Goal: Information Seeking & Learning: Learn about a topic

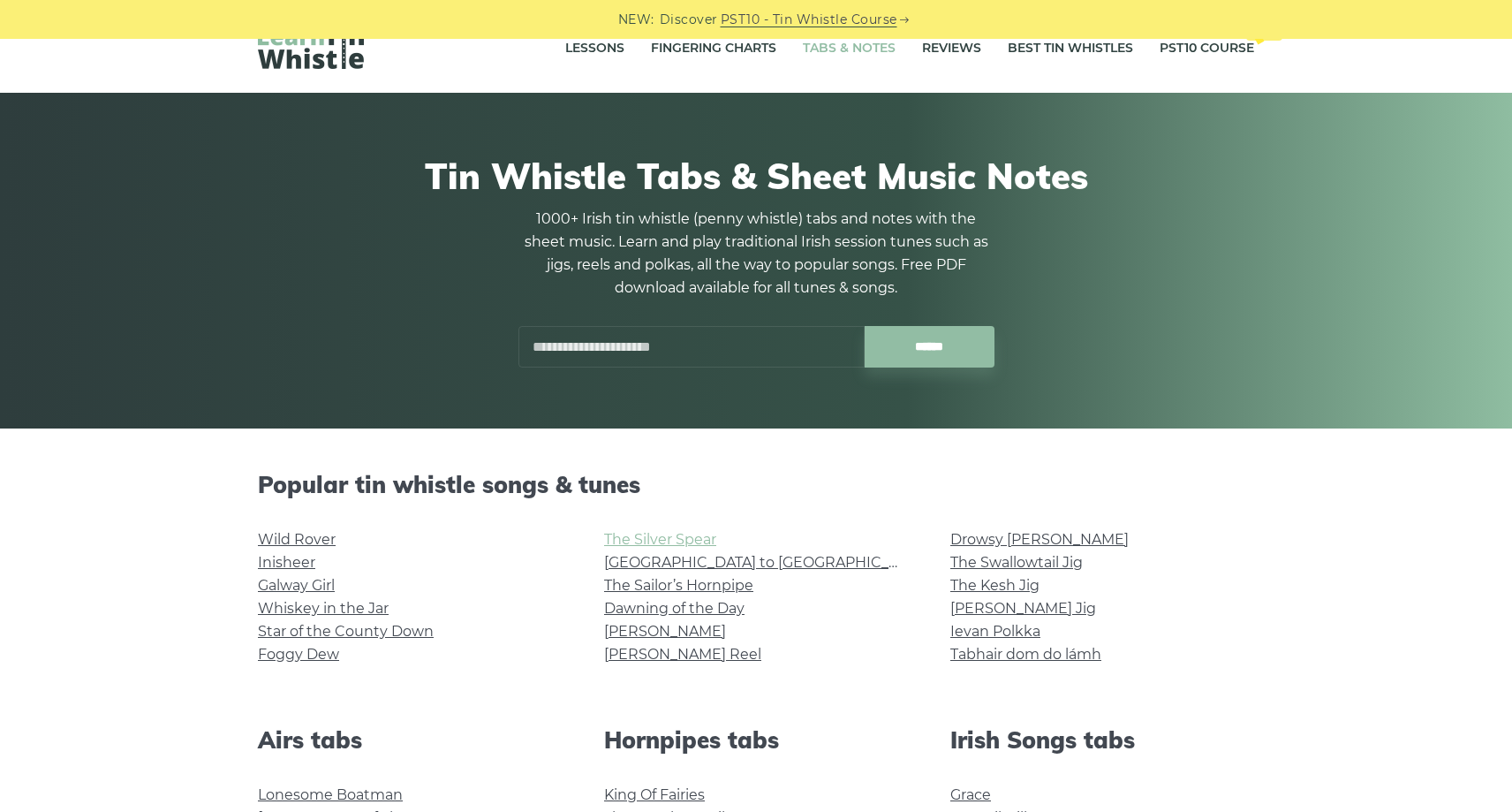
scroll to position [39, 0]
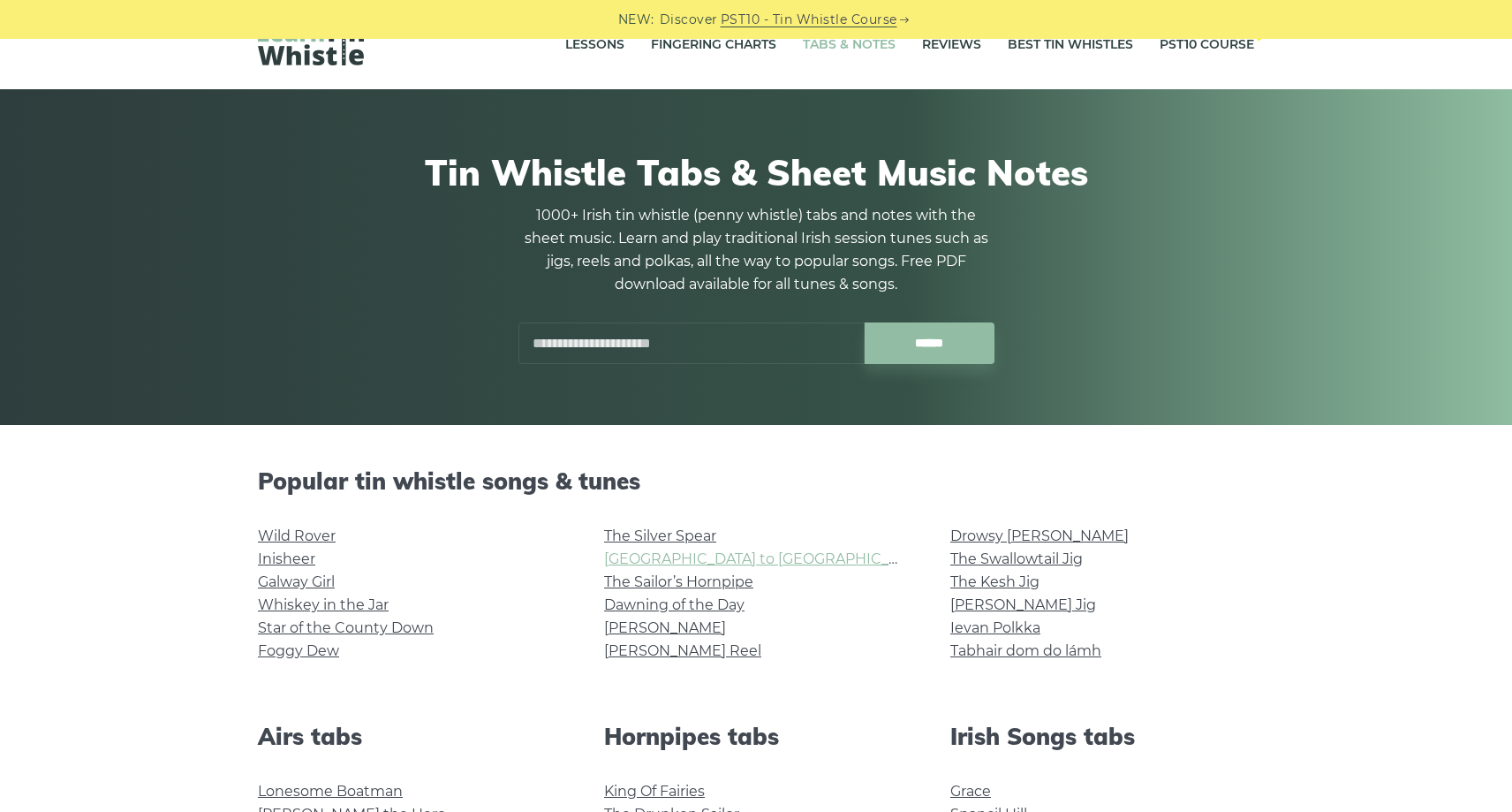
click at [660, 553] on link "[GEOGRAPHIC_DATA] to [GEOGRAPHIC_DATA]" at bounding box center [767, 559] width 326 height 17
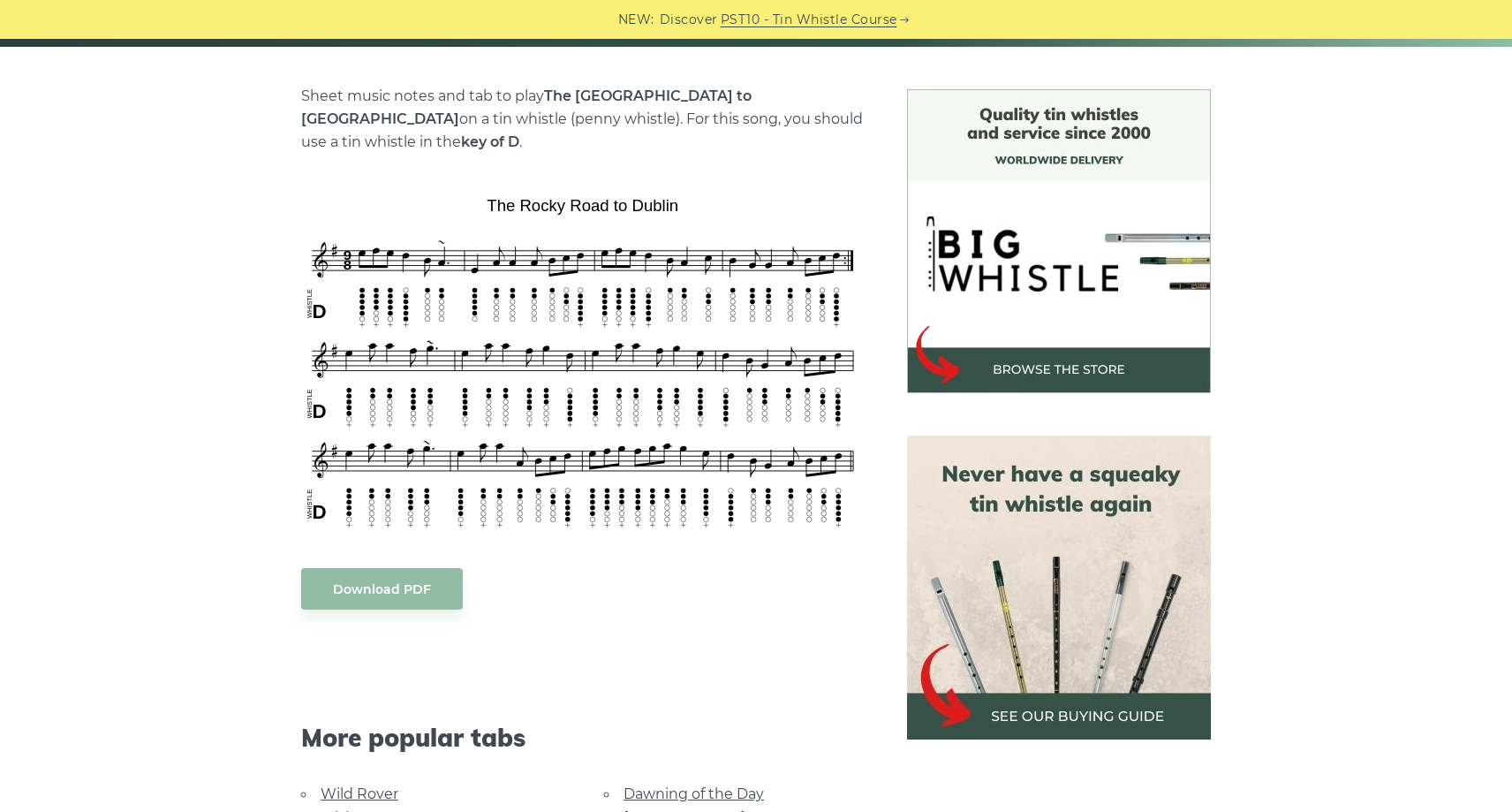
scroll to position [727, 0]
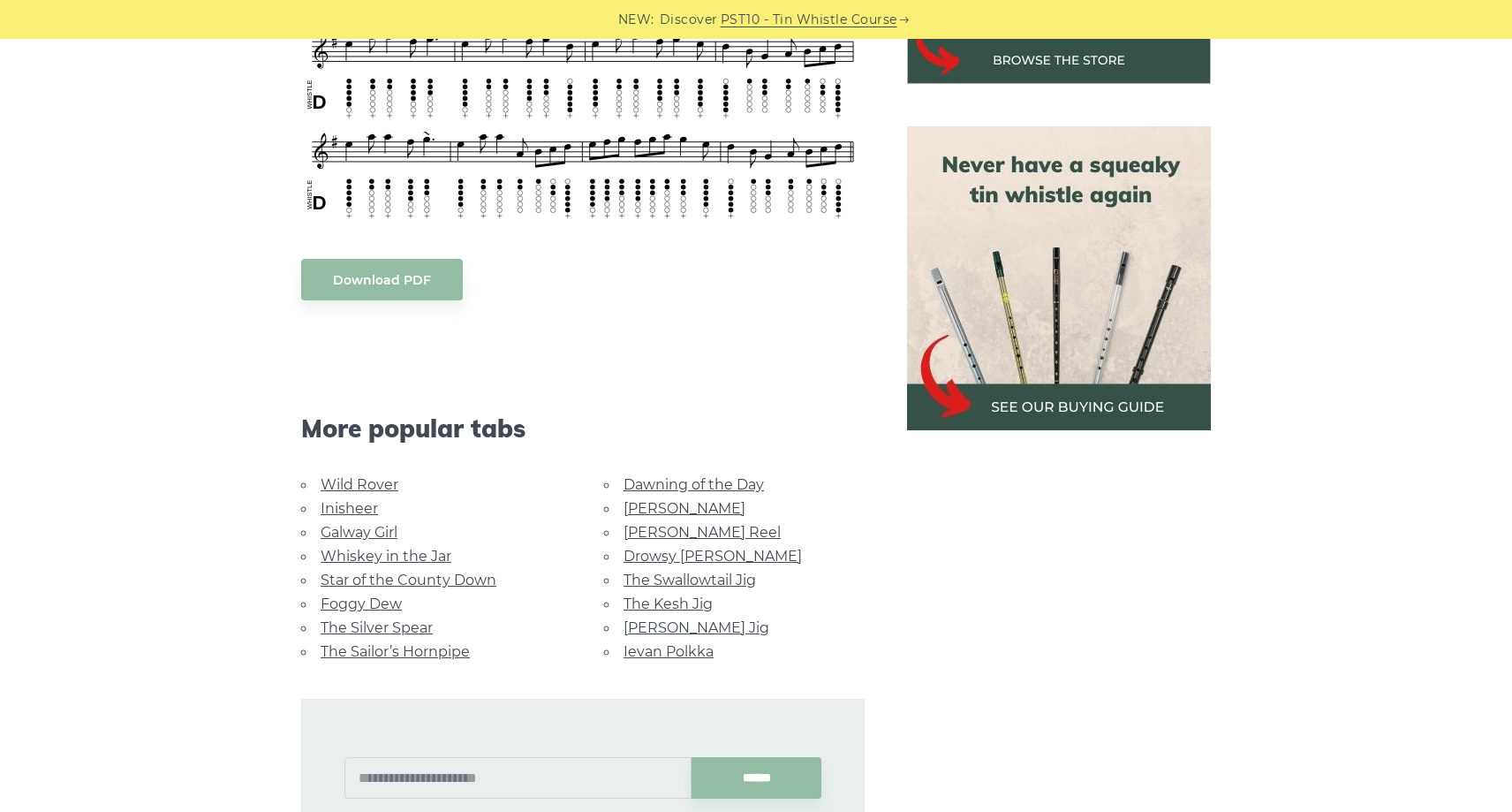
click at [357, 524] on link "Galway Girl" at bounding box center [359, 532] width 76 height 17
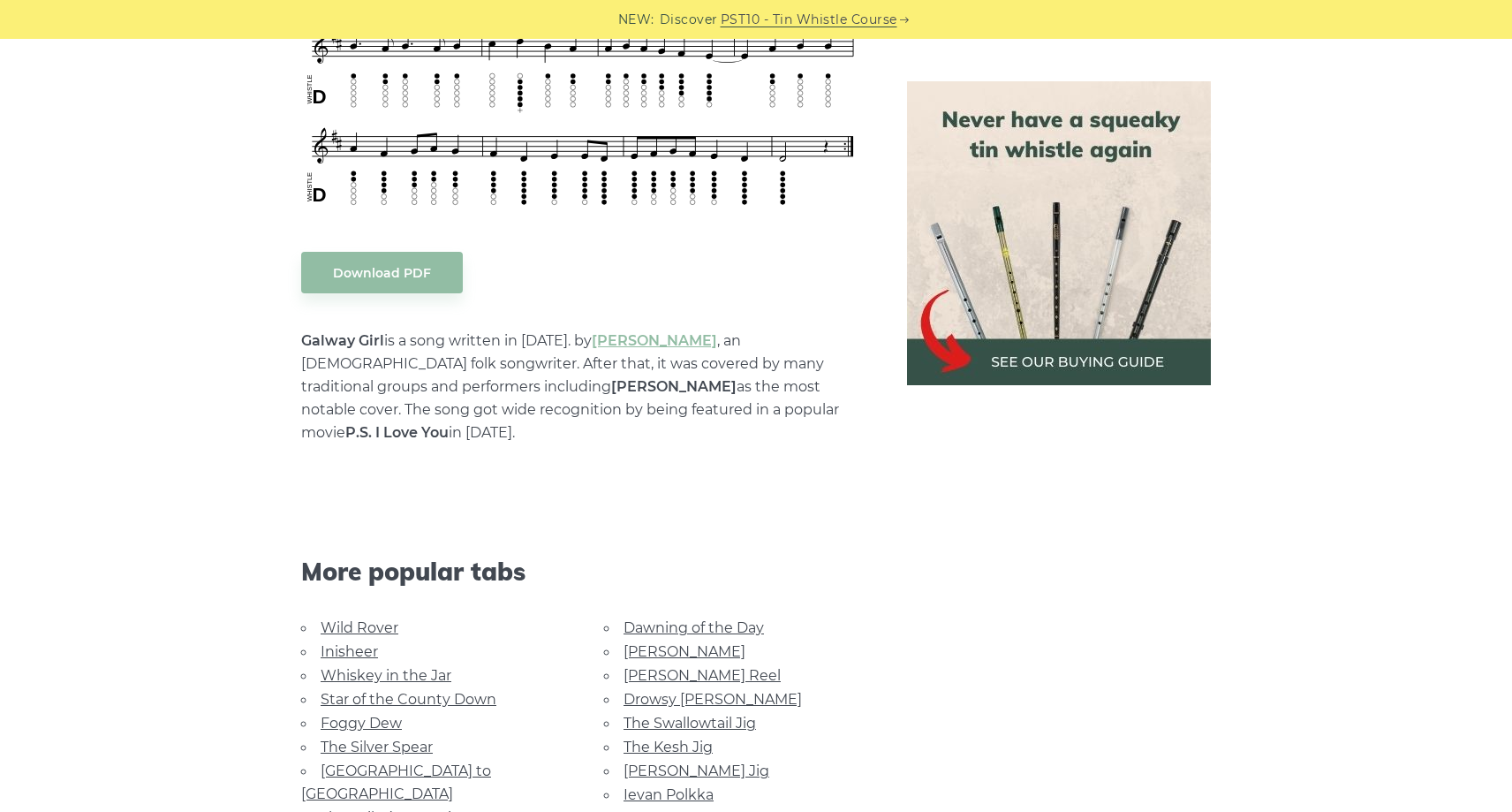
scroll to position [826, 0]
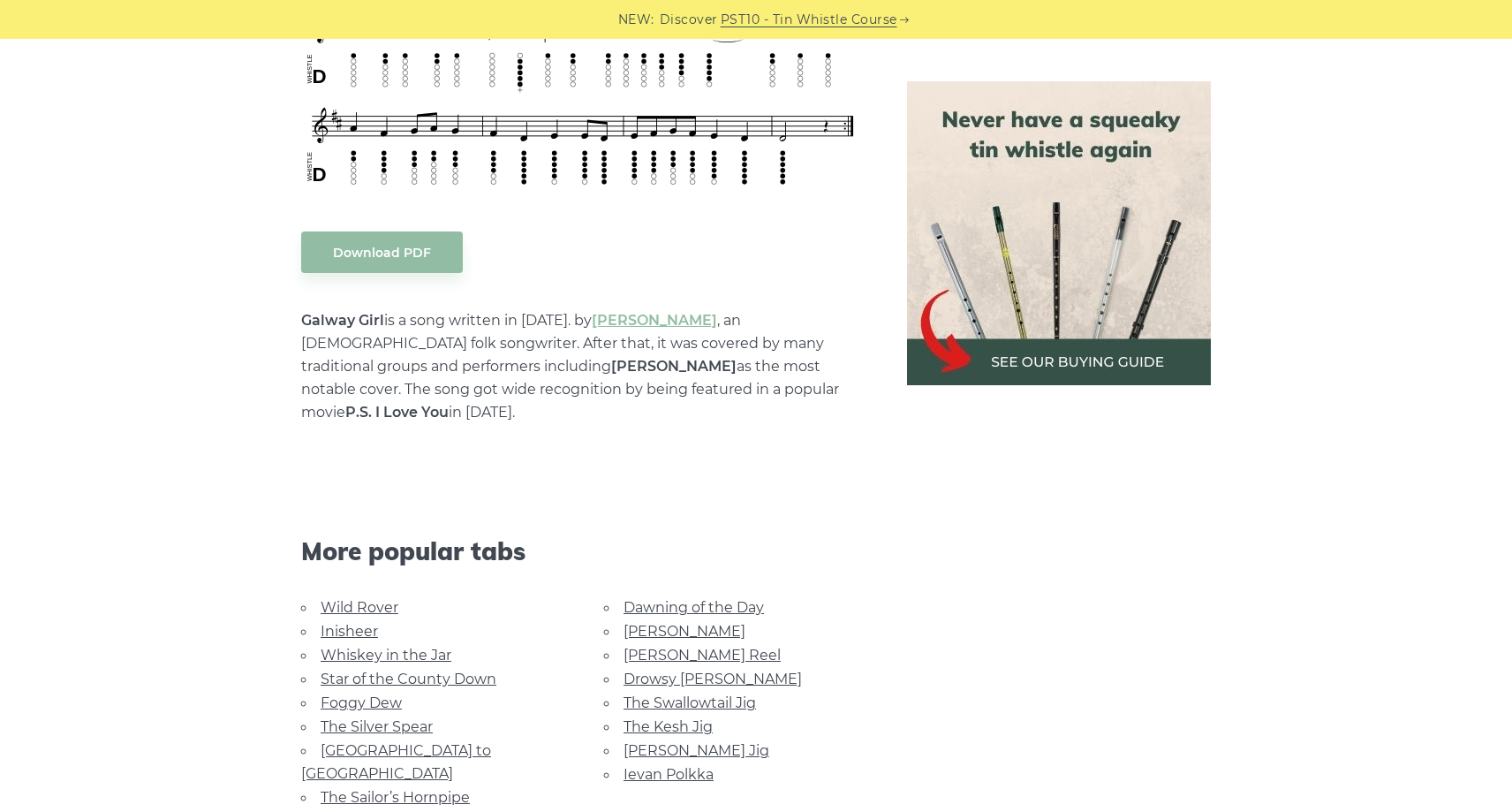
click at [372, 647] on link "Whiskey in the Jar" at bounding box center [386, 655] width 131 height 17
